Goal: Information Seeking & Learning: Learn about a topic

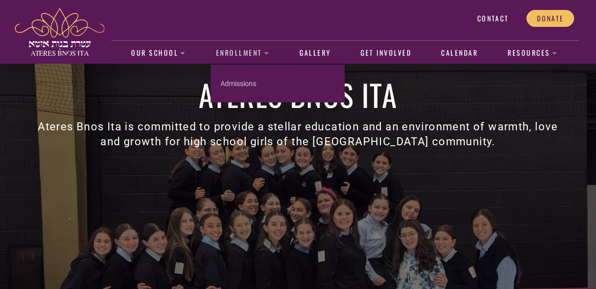
scroll to position [46, 0]
click at [242, 84] on link "Admissions" at bounding box center [278, 84] width 134 height 18
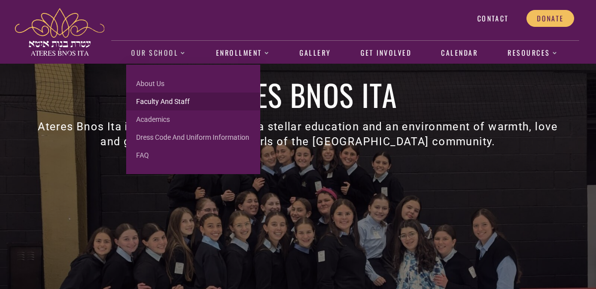
click at [153, 98] on link "Faculty and Staff" at bounding box center [193, 101] width 134 height 18
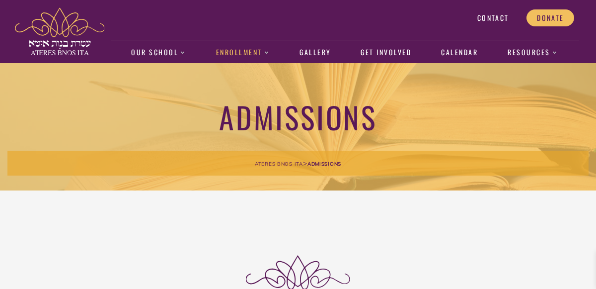
scroll to position [0, 0]
click at [242, 84] on div "Admissions Ateres Bnos Ita > Admissions" at bounding box center [298, 126] width 582 height 127
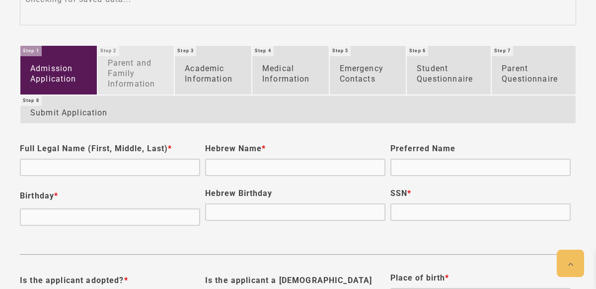
scroll to position [722, 0]
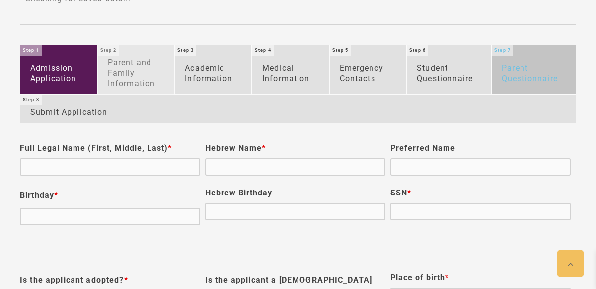
click at [547, 73] on link "Parent Questionnaire" at bounding box center [534, 69] width 84 height 48
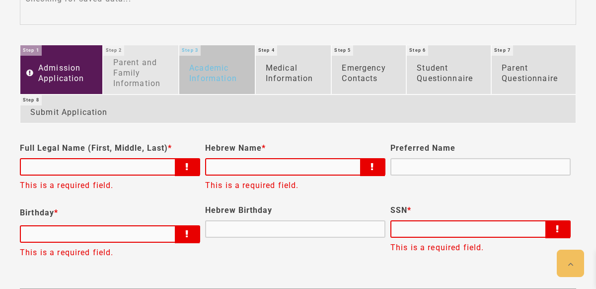
click at [218, 68] on link "Academic Information" at bounding box center [217, 69] width 76 height 48
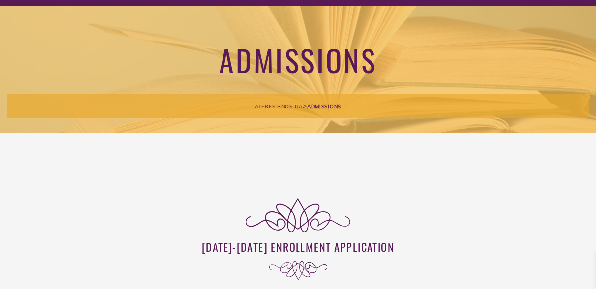
scroll to position [0, 0]
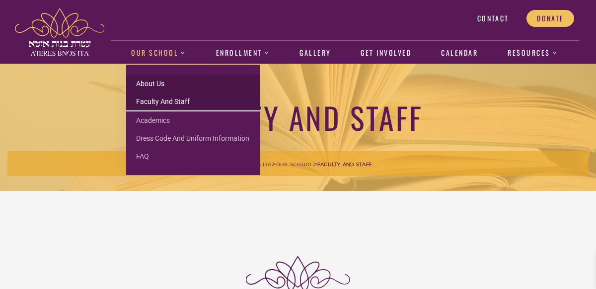
click at [158, 84] on link "About us" at bounding box center [193, 84] width 134 height 18
